Goal: Task Accomplishment & Management: Complete application form

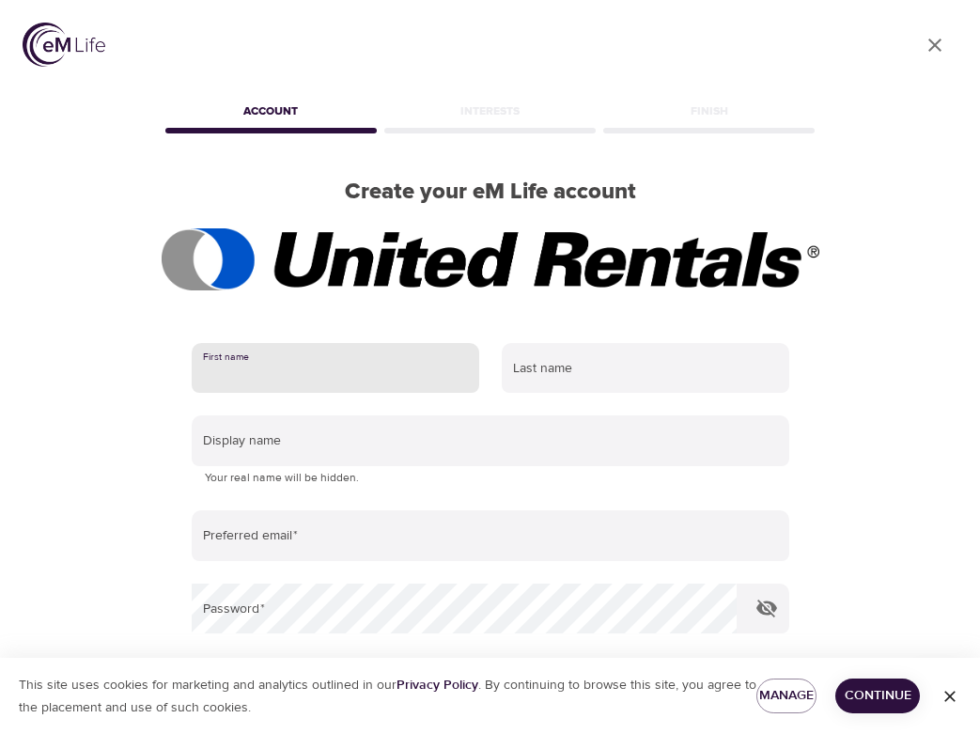
click at [366, 372] on input "text" at bounding box center [336, 368] width 288 height 51
type input "Belle"
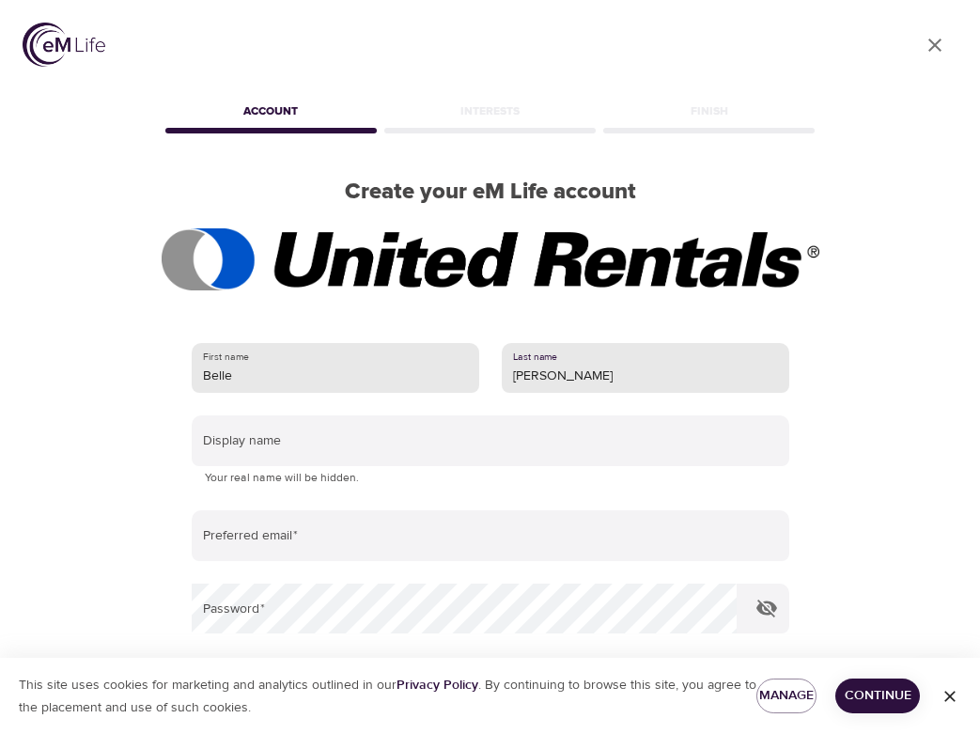
type input "[PERSON_NAME]"
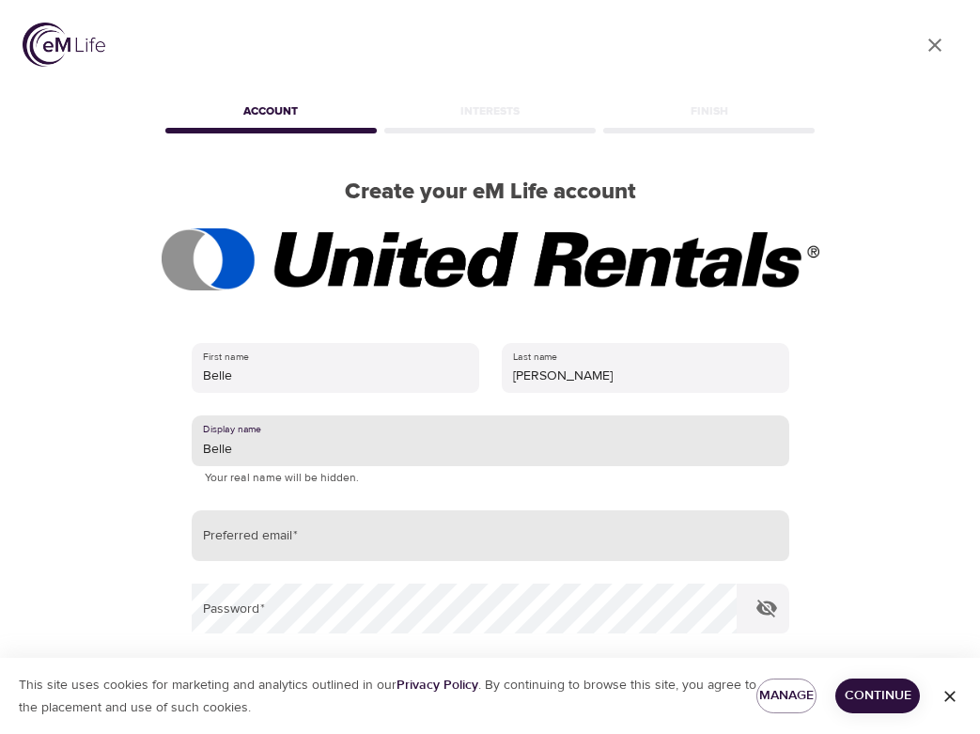
type input "Belle"
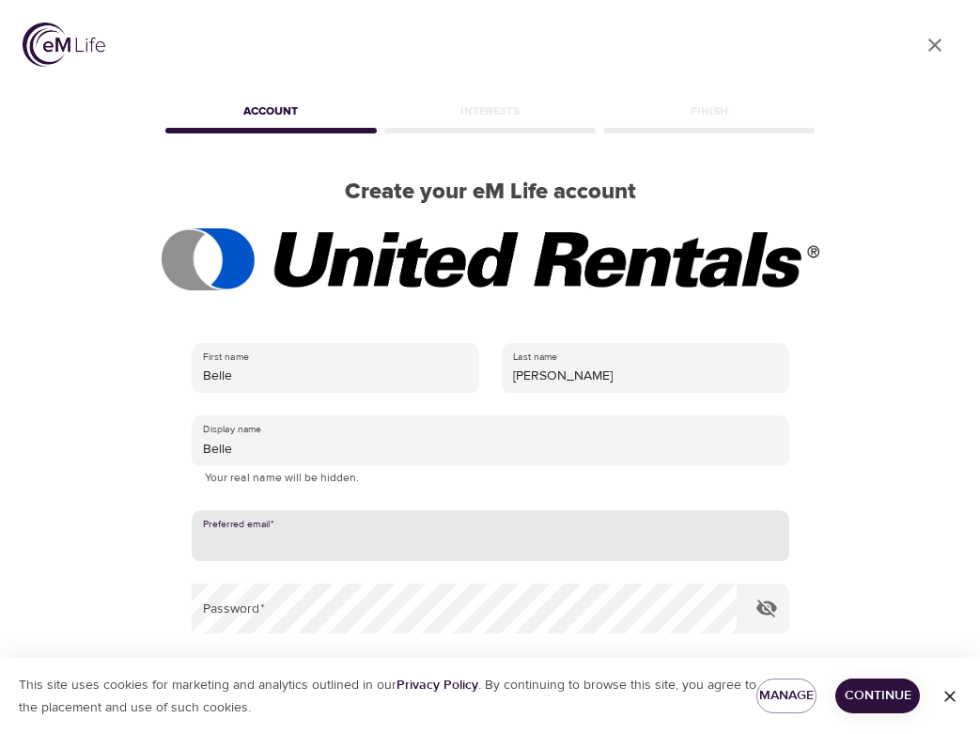
click at [335, 534] on input "email" at bounding box center [491, 535] width 598 height 51
type input "[EMAIL_ADDRESS][DOMAIN_NAME]"
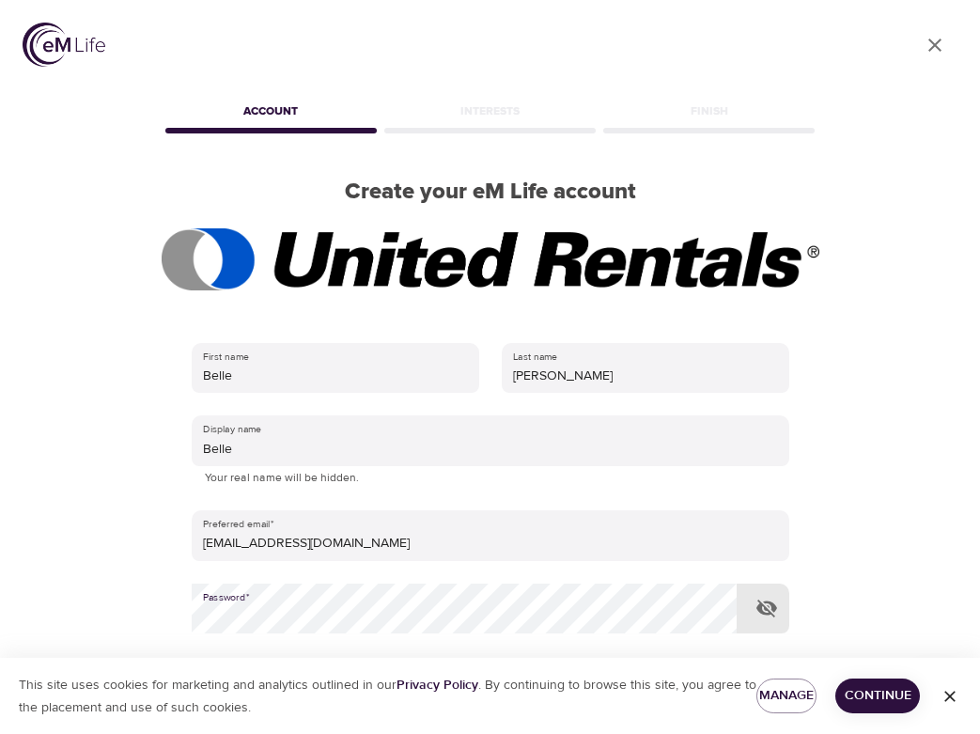
click at [886, 689] on span "Continue" at bounding box center [877, 695] width 55 height 23
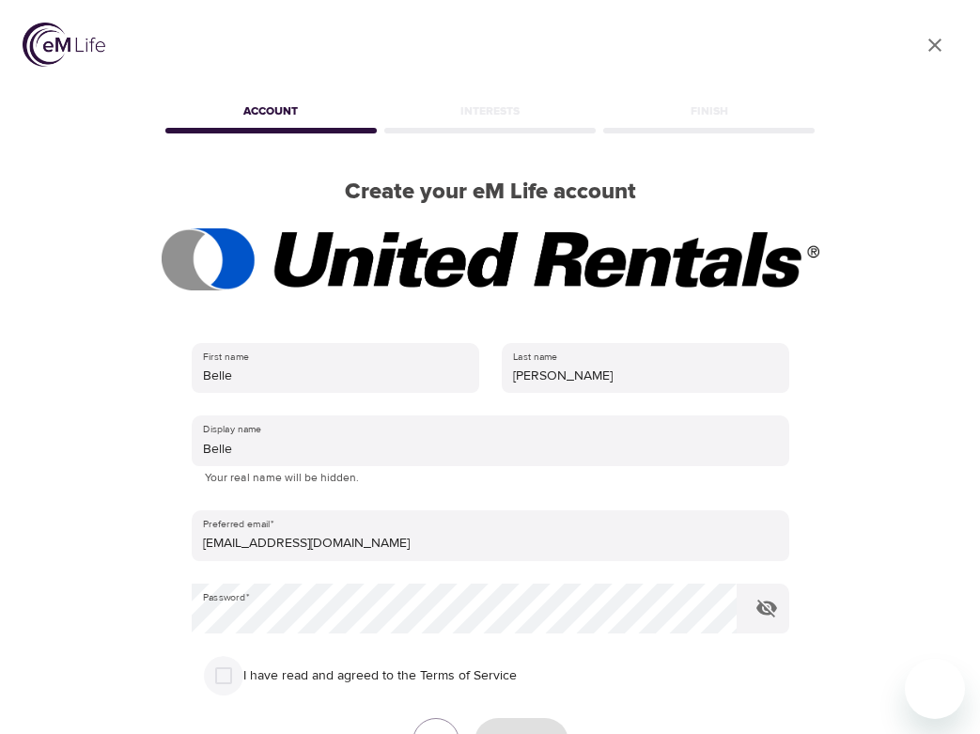
click at [230, 675] on input "I have read and agreed to the Terms of Service" at bounding box center [223, 675] width 39 height 39
checkbox input "true"
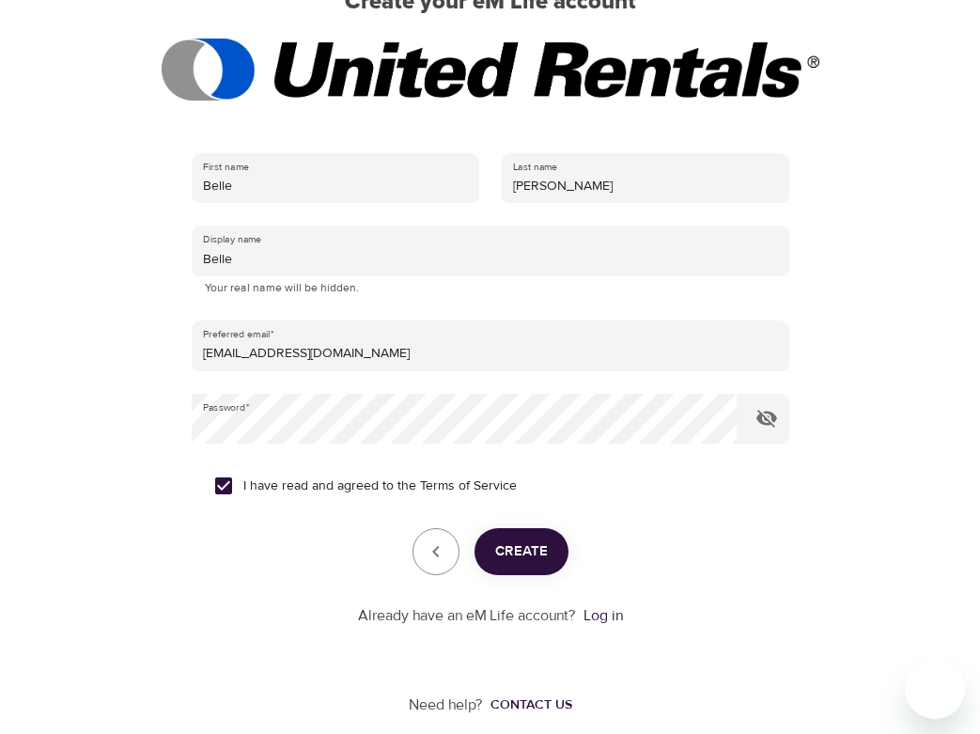
scroll to position [210, 0]
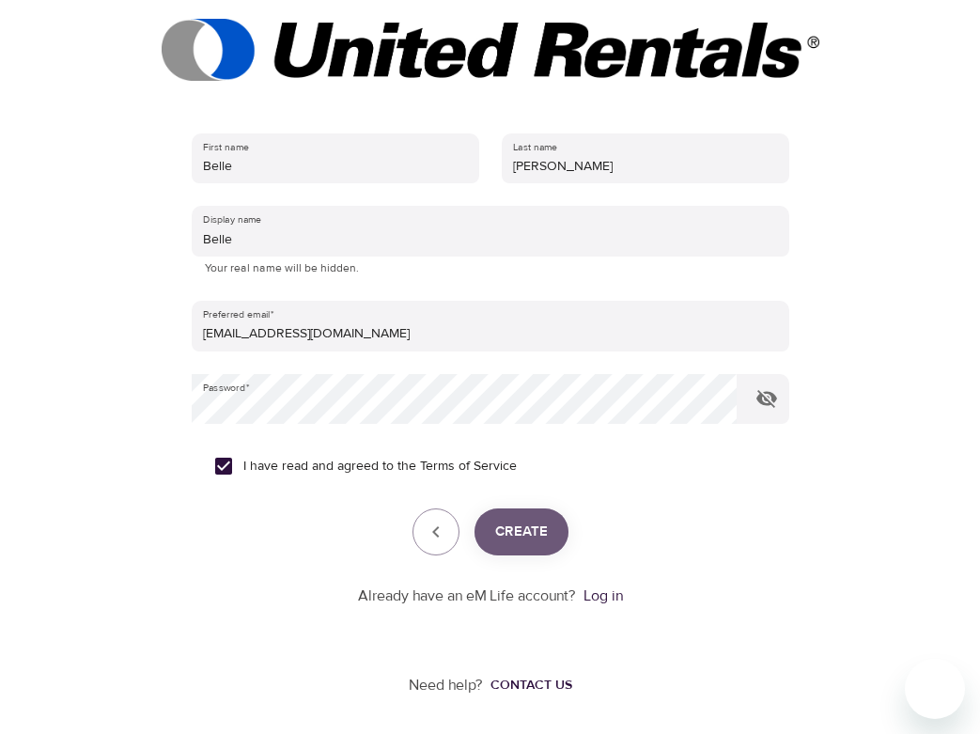
click at [507, 524] on span "Create" at bounding box center [521, 532] width 53 height 24
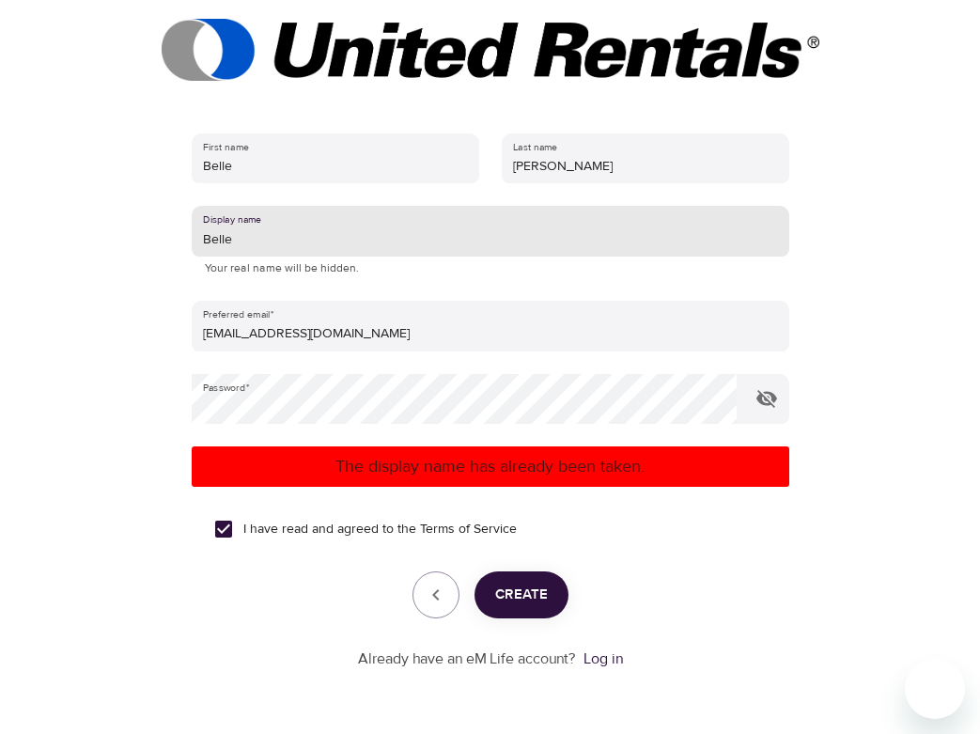
click at [240, 242] on input "Belle" at bounding box center [491, 231] width 598 height 51
type input "Belle L"
click at [516, 590] on span "Create" at bounding box center [521, 595] width 53 height 24
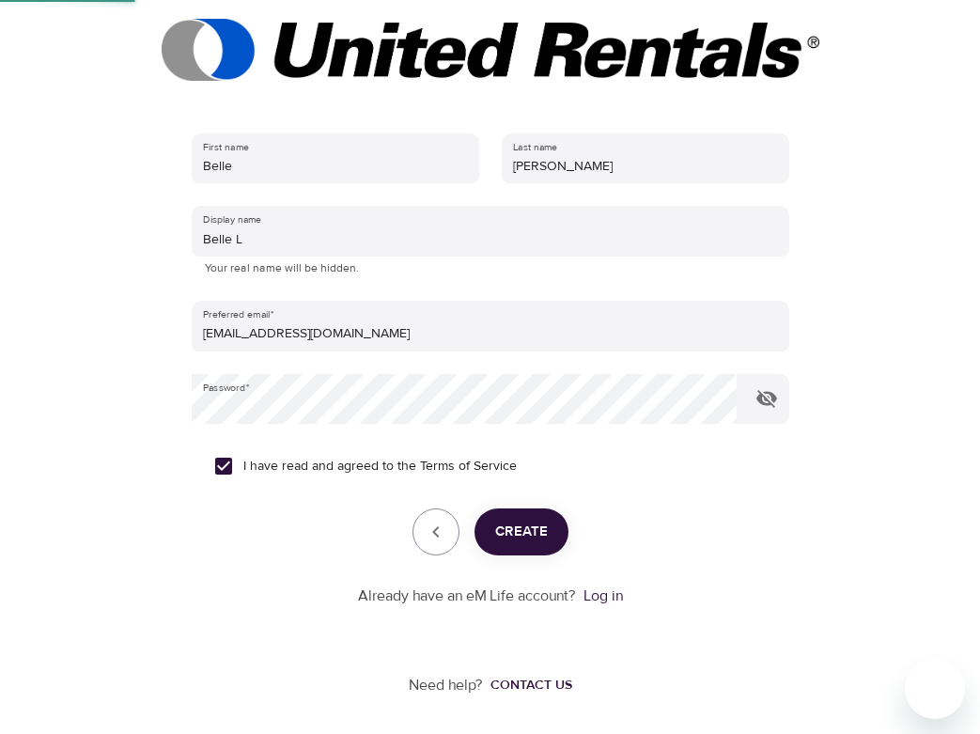
scroll to position [64, 0]
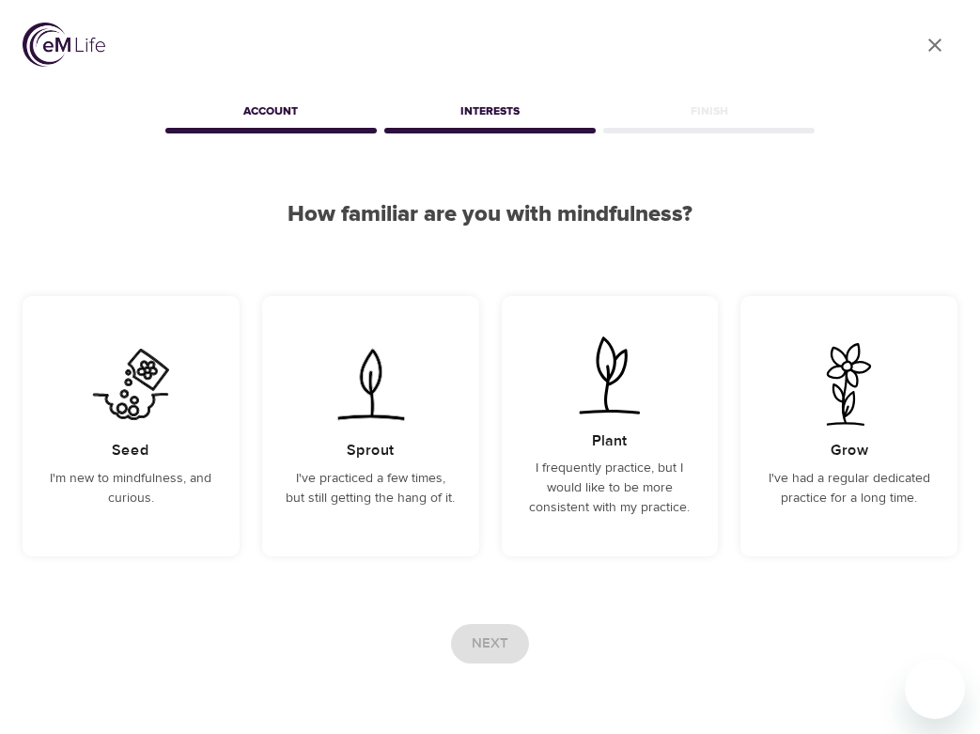
scroll to position [64, 0]
